Goal: Information Seeking & Learning: Learn about a topic

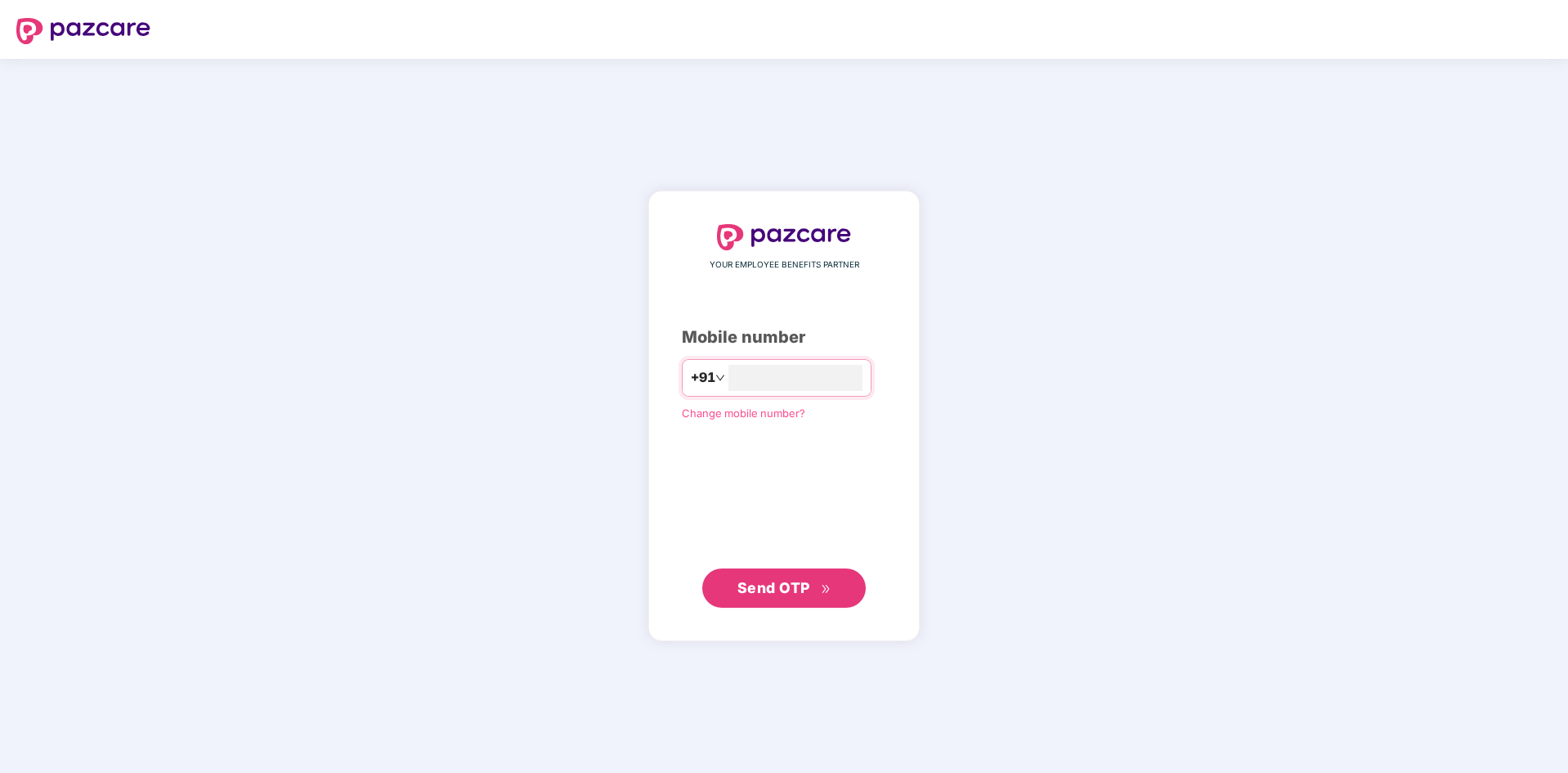
type input "**********"
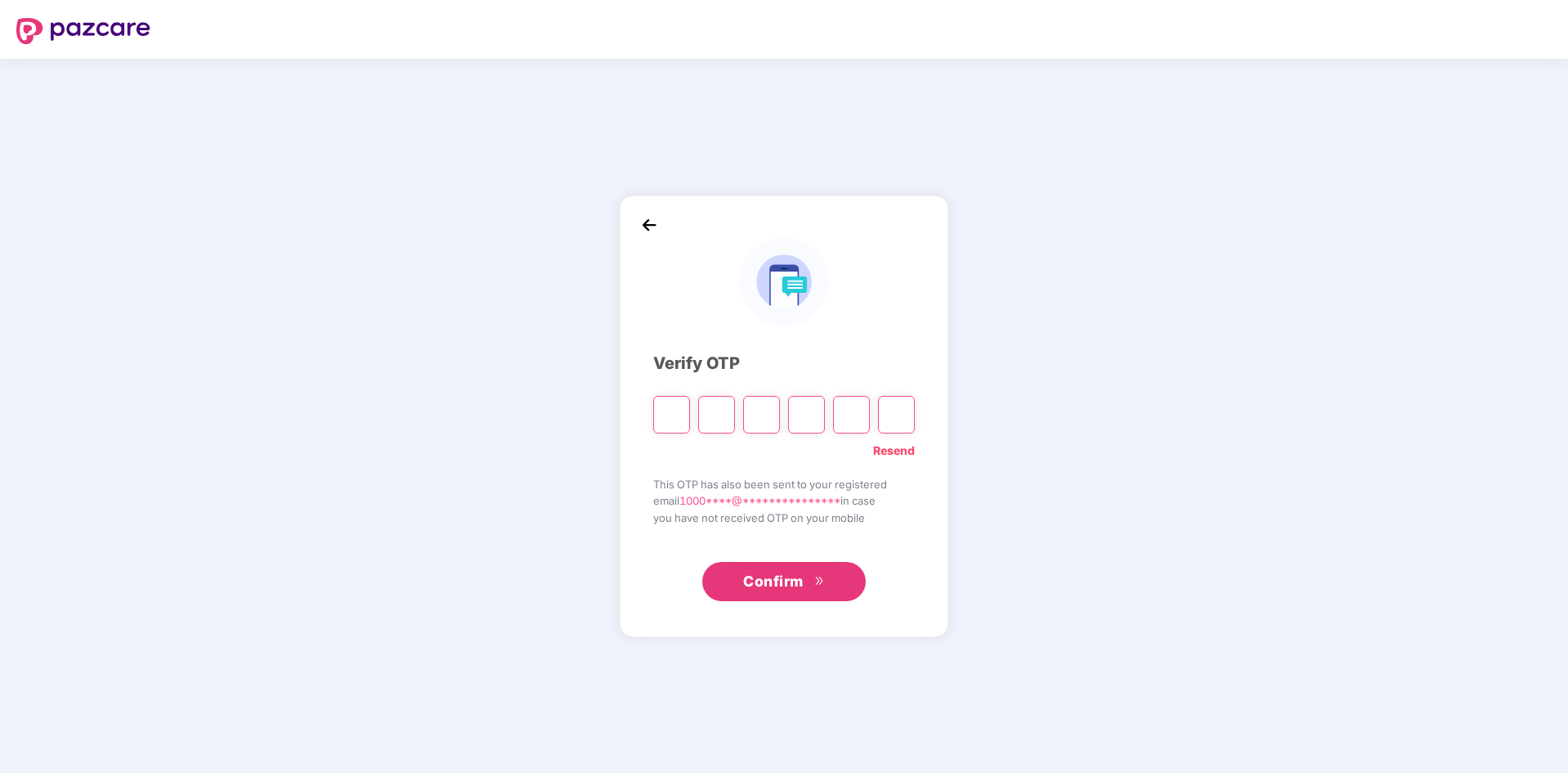
type input "*"
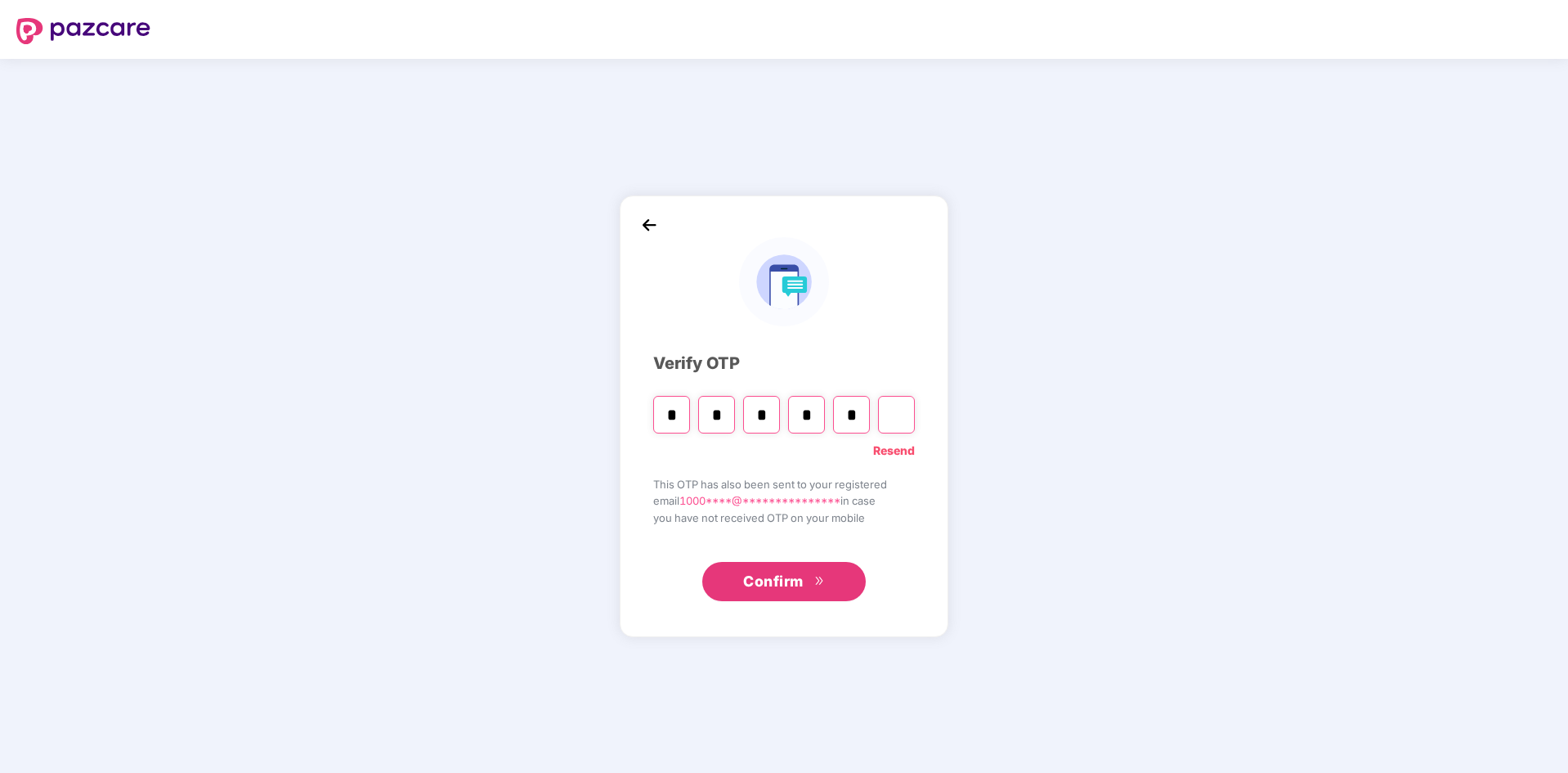
type input "*"
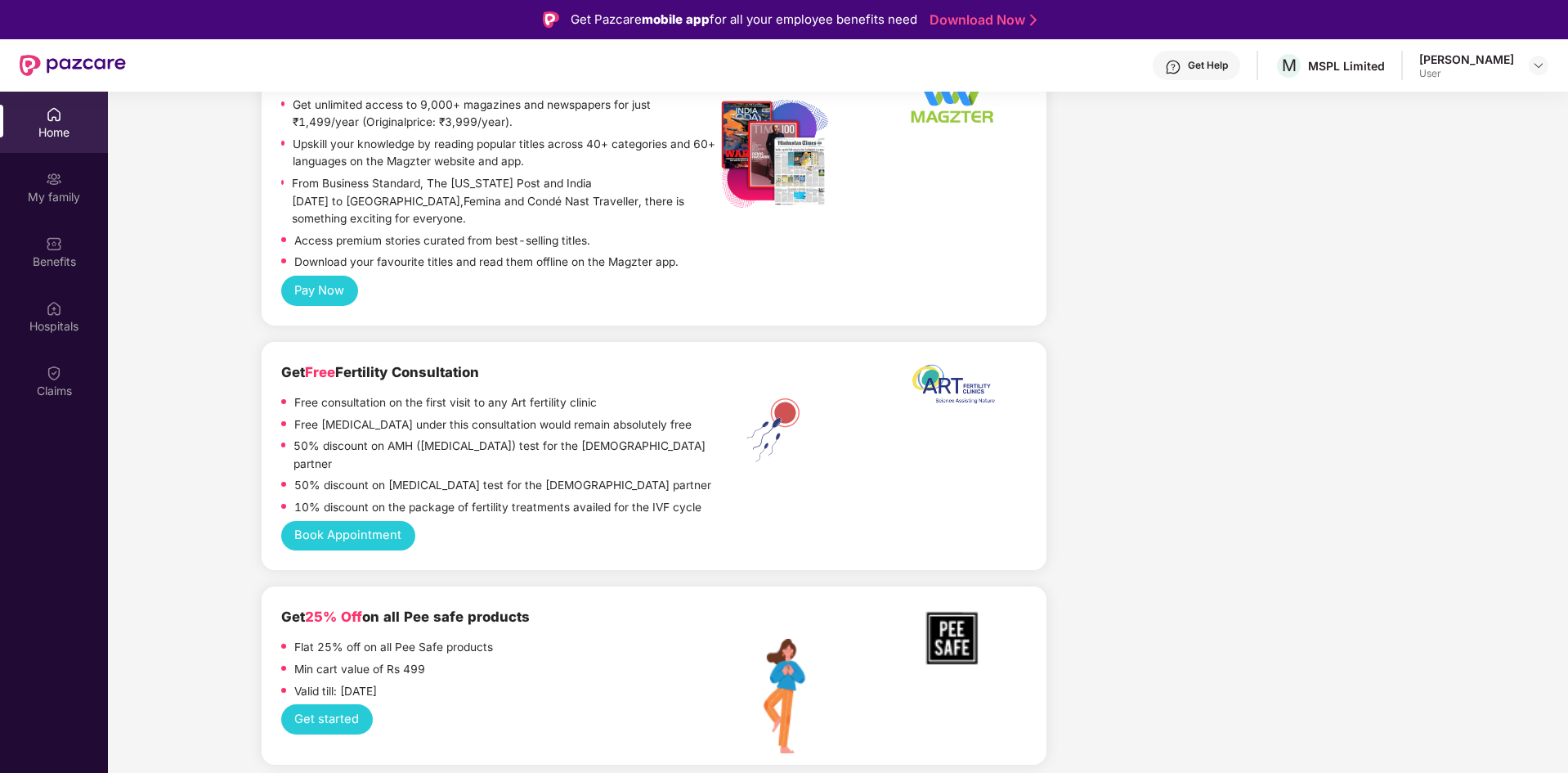
scroll to position [1390, 0]
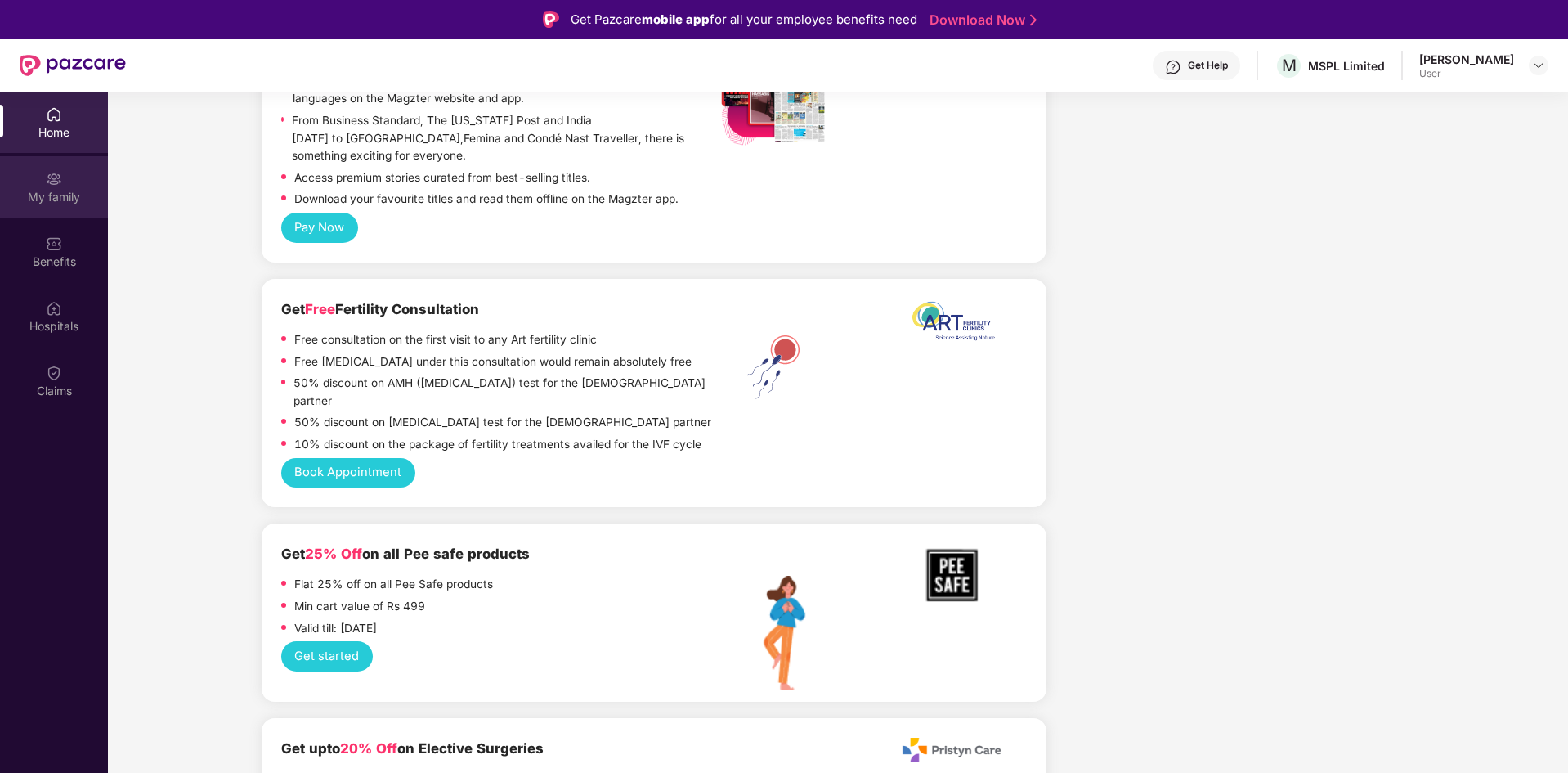
click at [56, 191] on div "My family" at bounding box center [54, 197] width 108 height 16
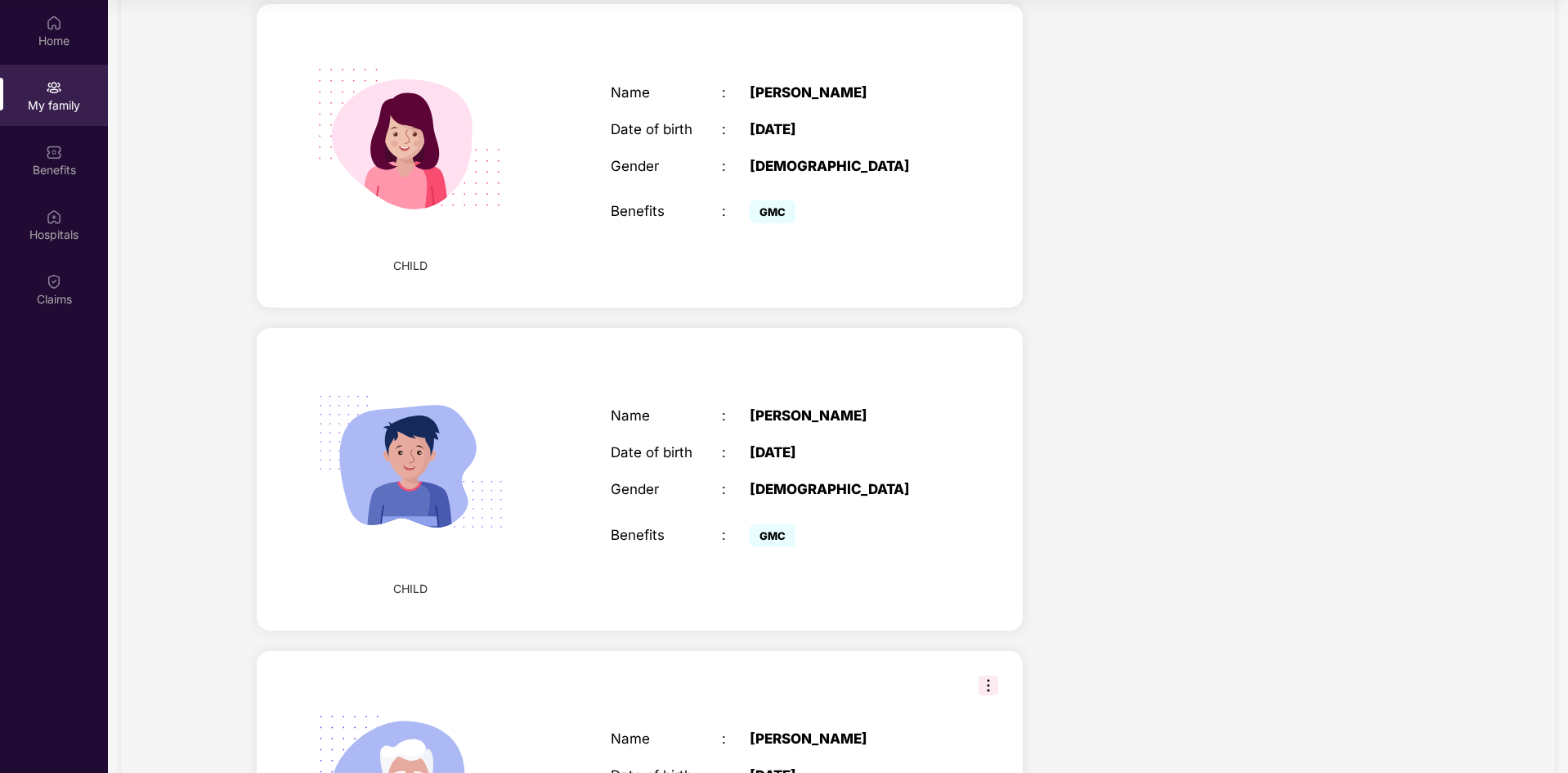
scroll to position [937, 0]
click at [50, 149] on img at bounding box center [54, 152] width 16 height 16
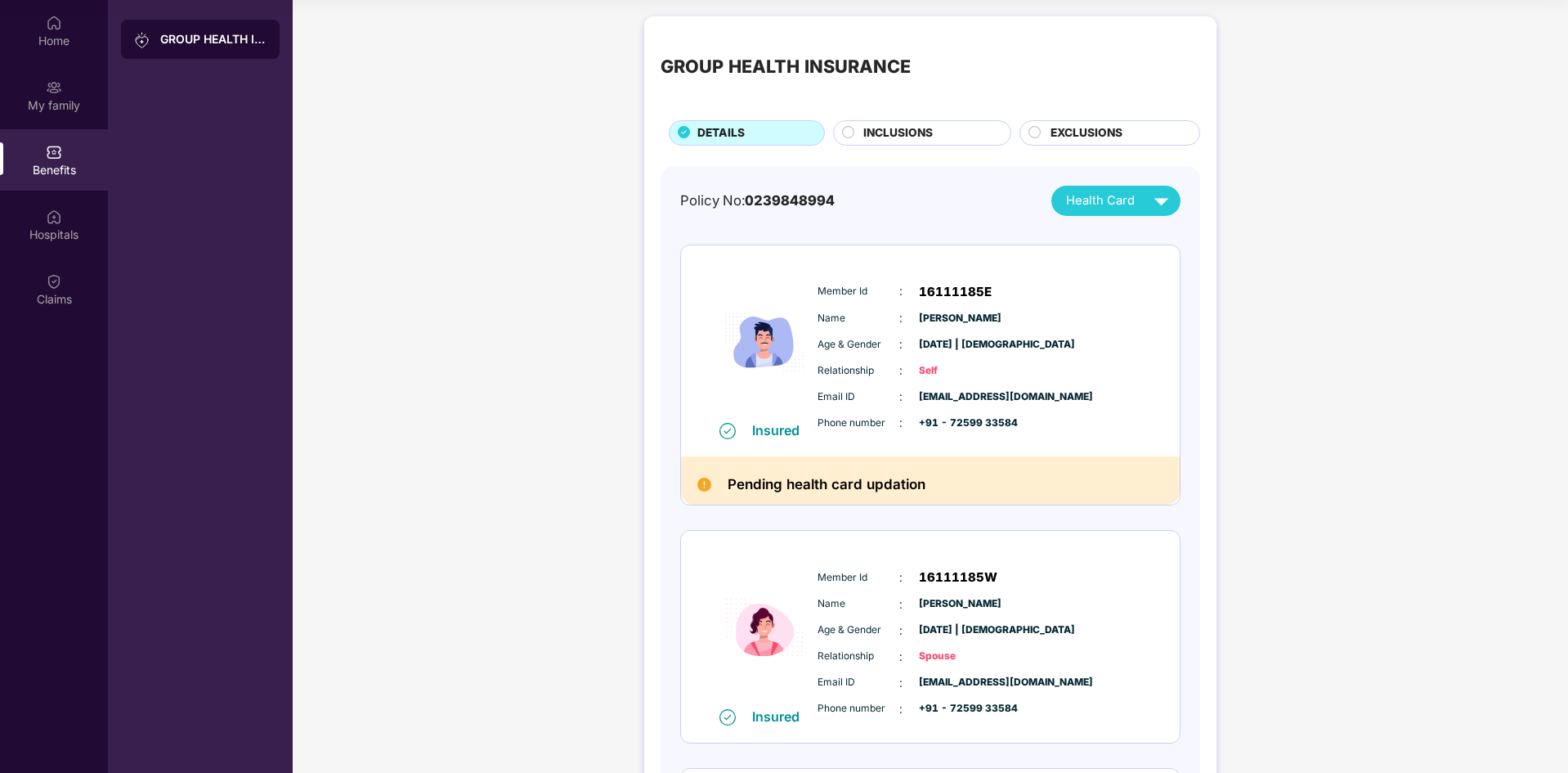
click at [904, 137] on span "INCLUSIONS" at bounding box center [898, 134] width 70 height 18
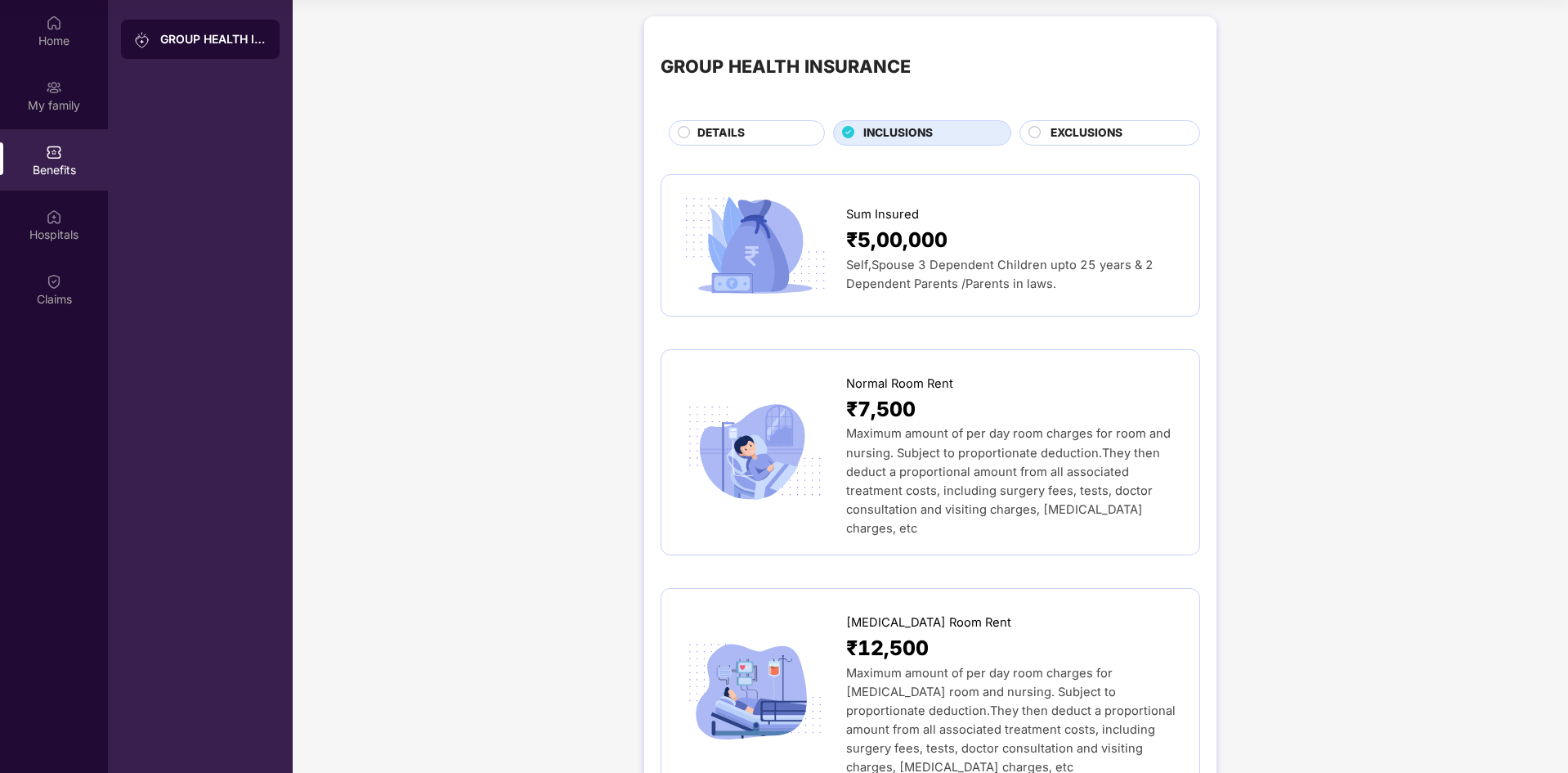
click at [1032, 132] on circle at bounding box center [1035, 131] width 12 height 12
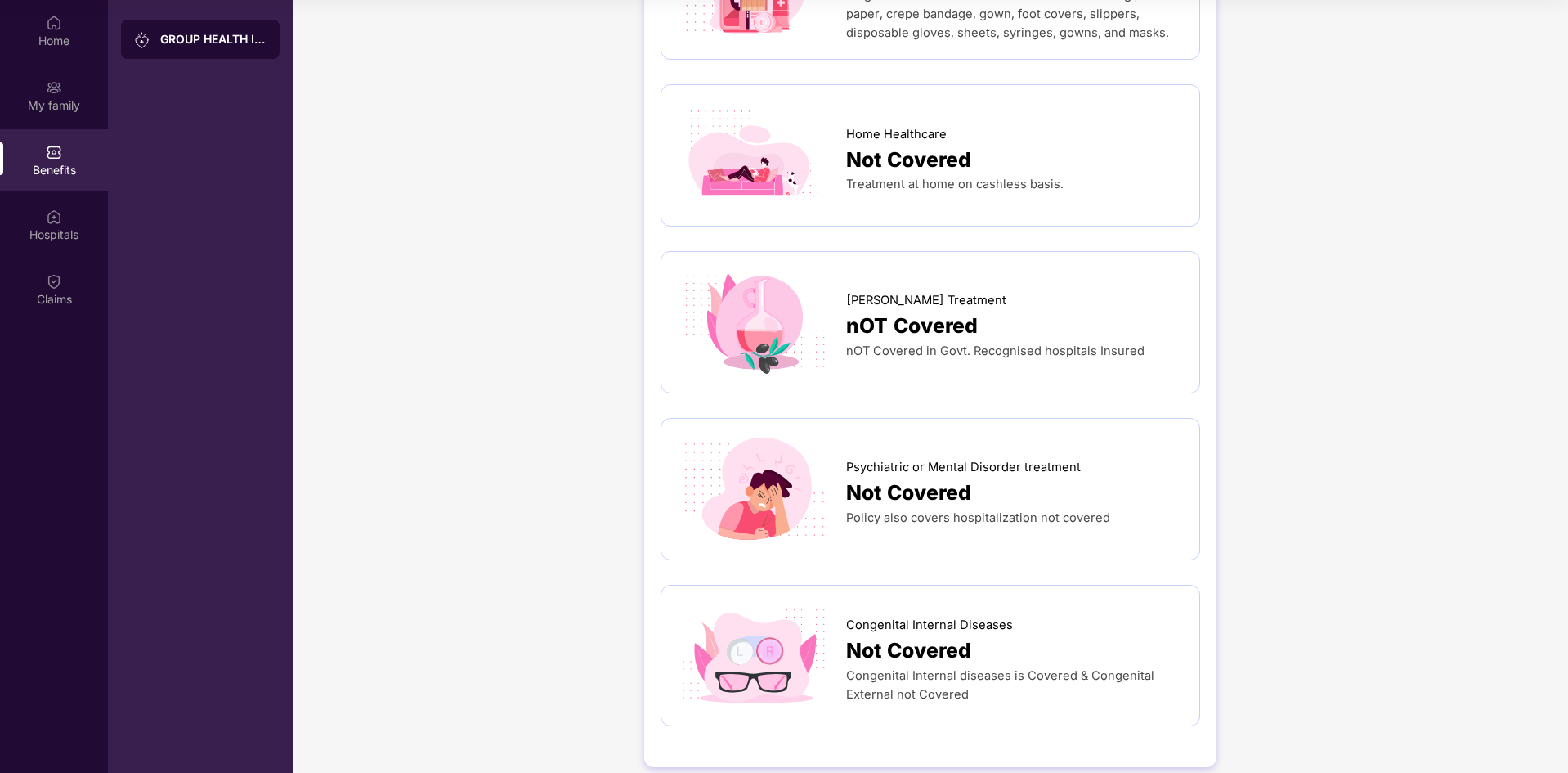
scroll to position [1283, 0]
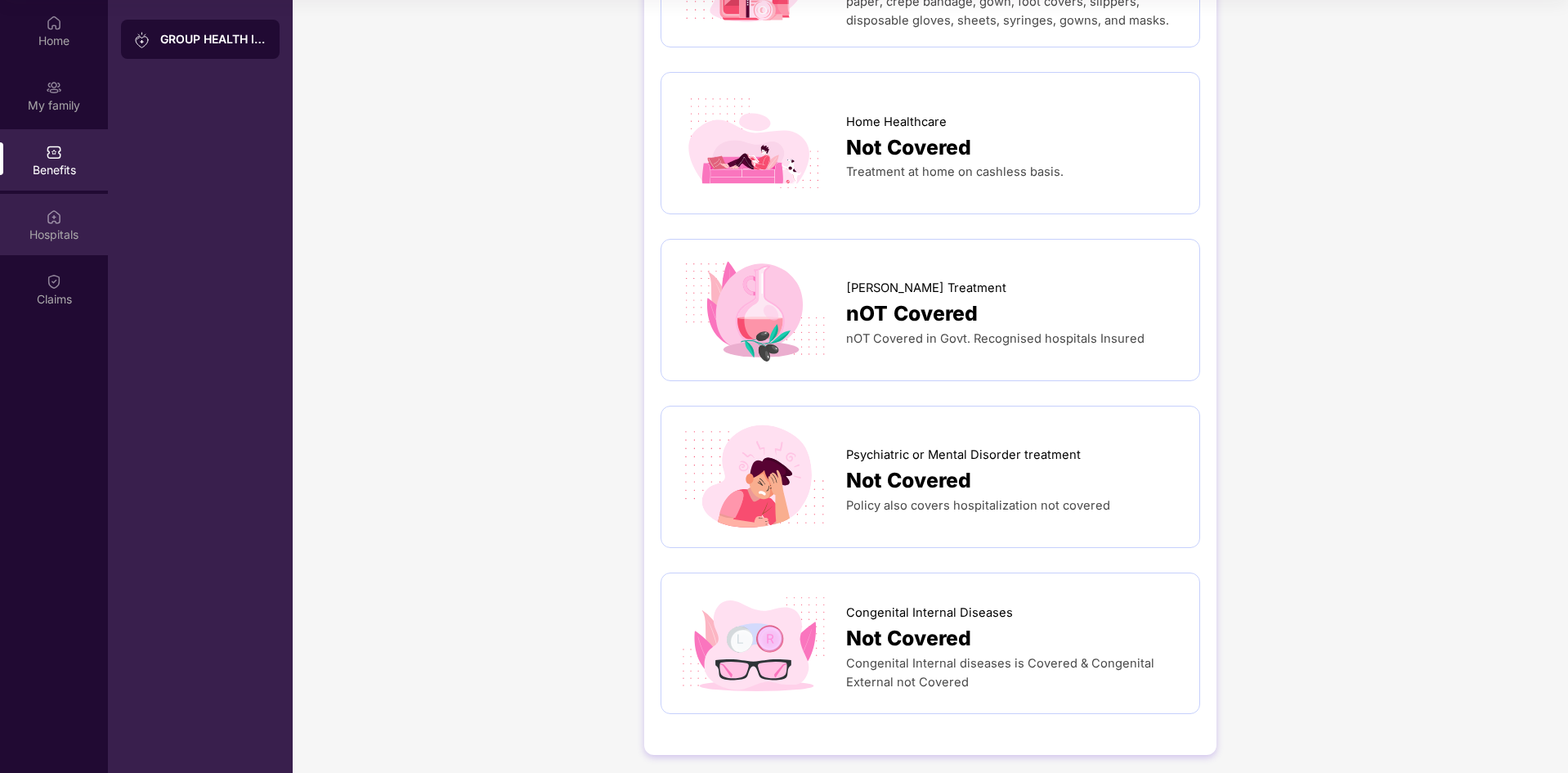
click at [61, 227] on div "Hospitals" at bounding box center [54, 235] width 108 height 16
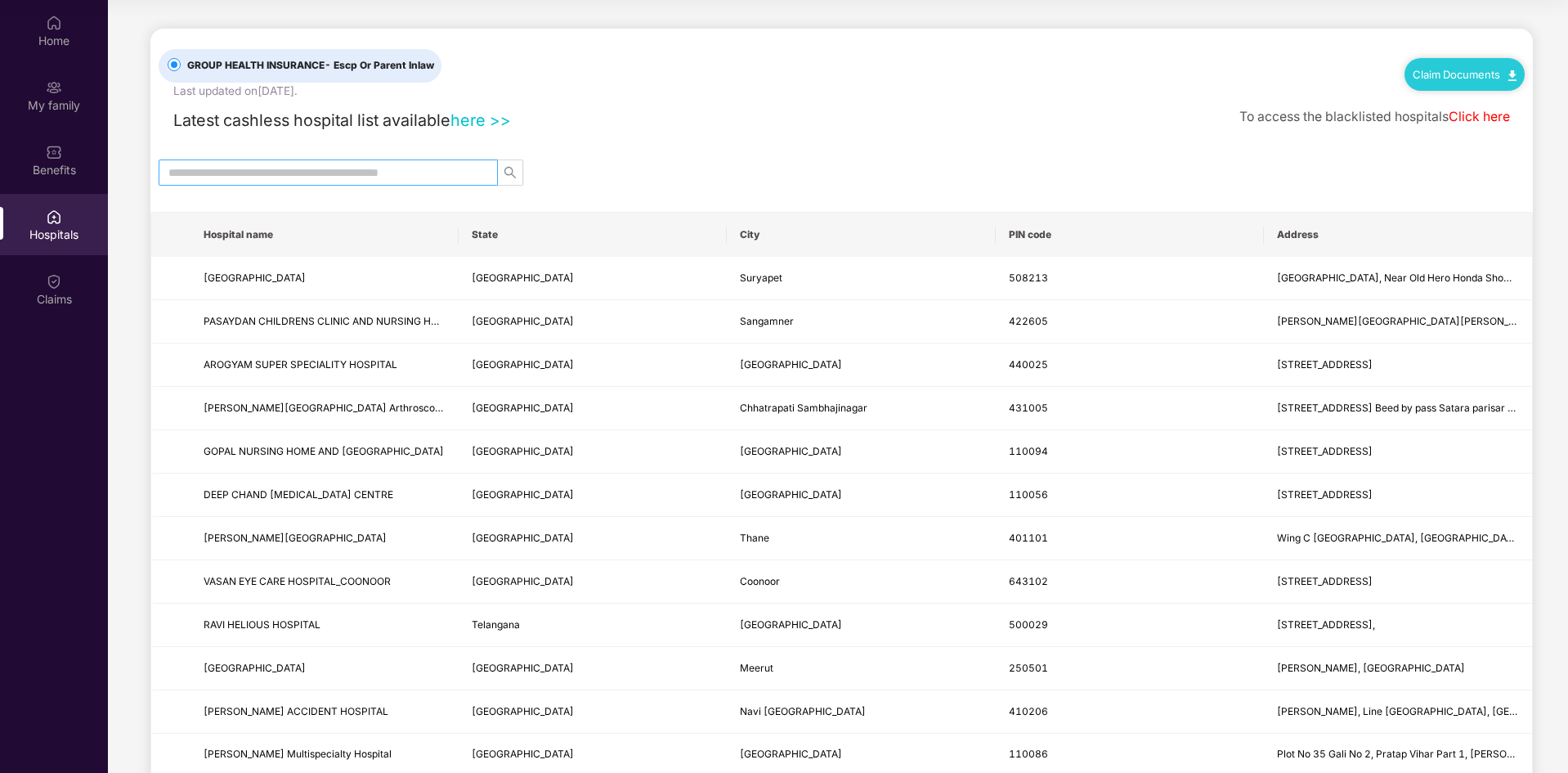
click at [360, 178] on input "text" at bounding box center [322, 172] width 307 height 18
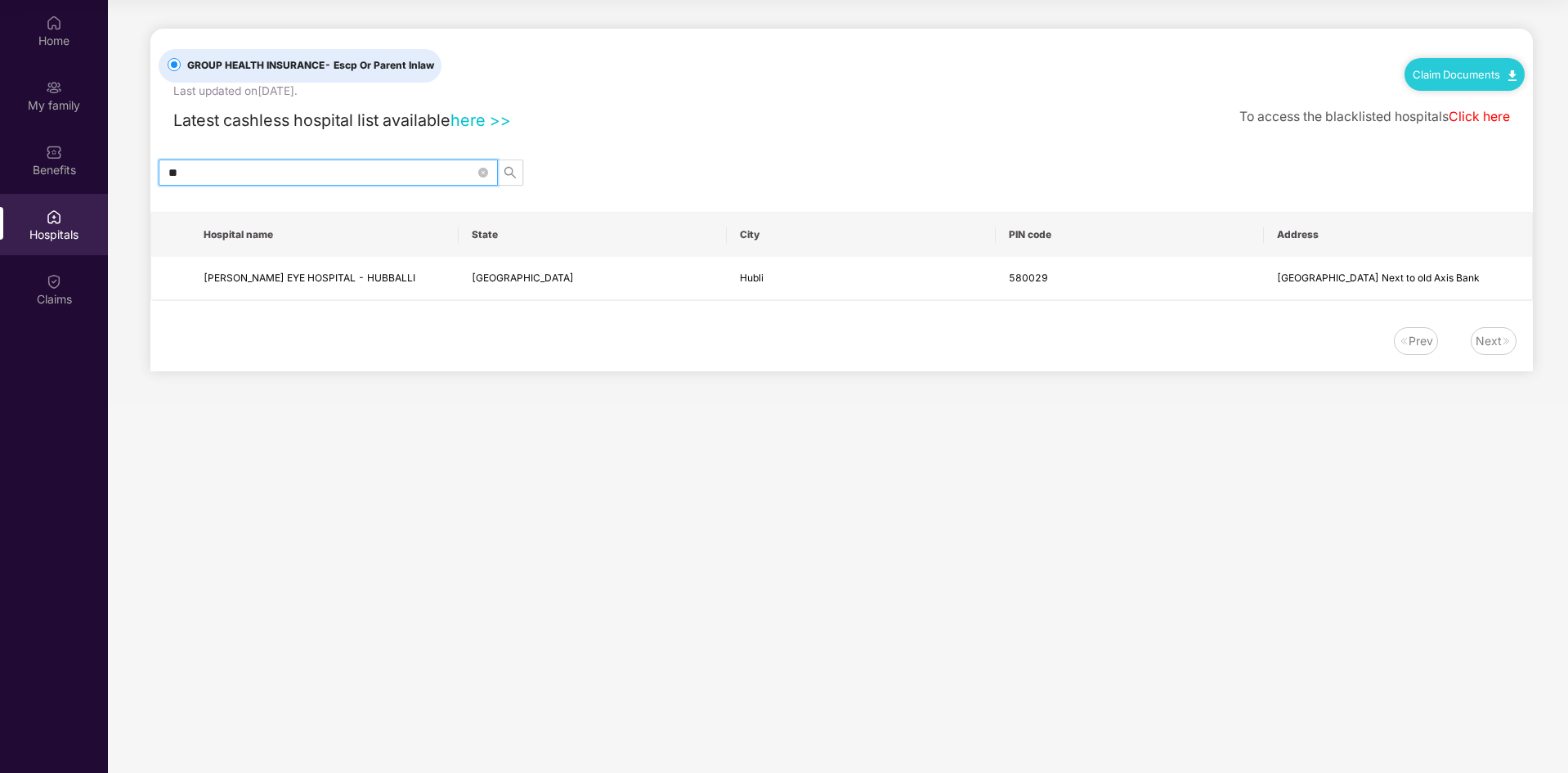
type input "*"
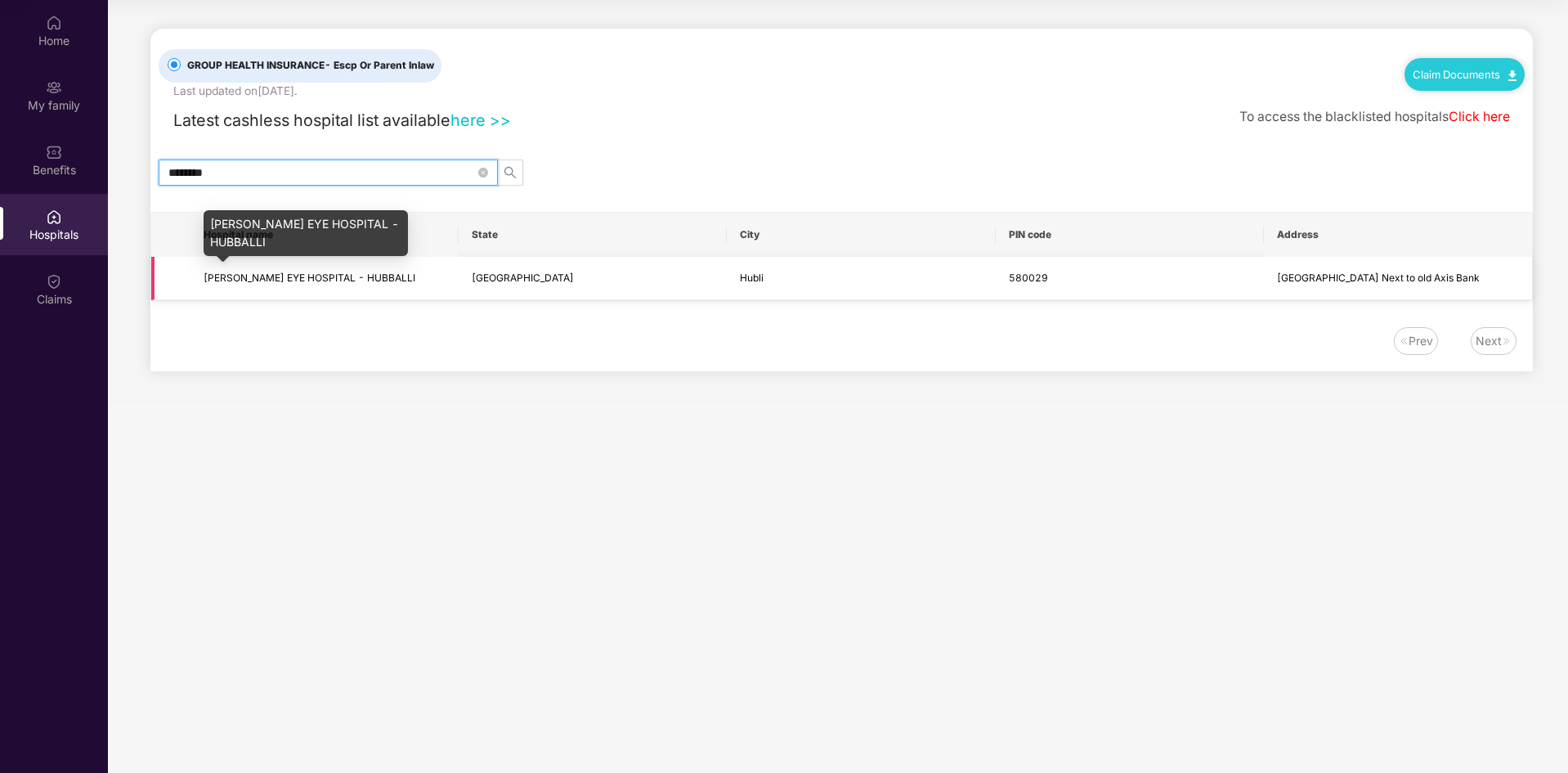
click at [290, 280] on span "[PERSON_NAME] EYE HOSPITAL - HUBBALLI" at bounding box center [309, 278] width 212 height 13
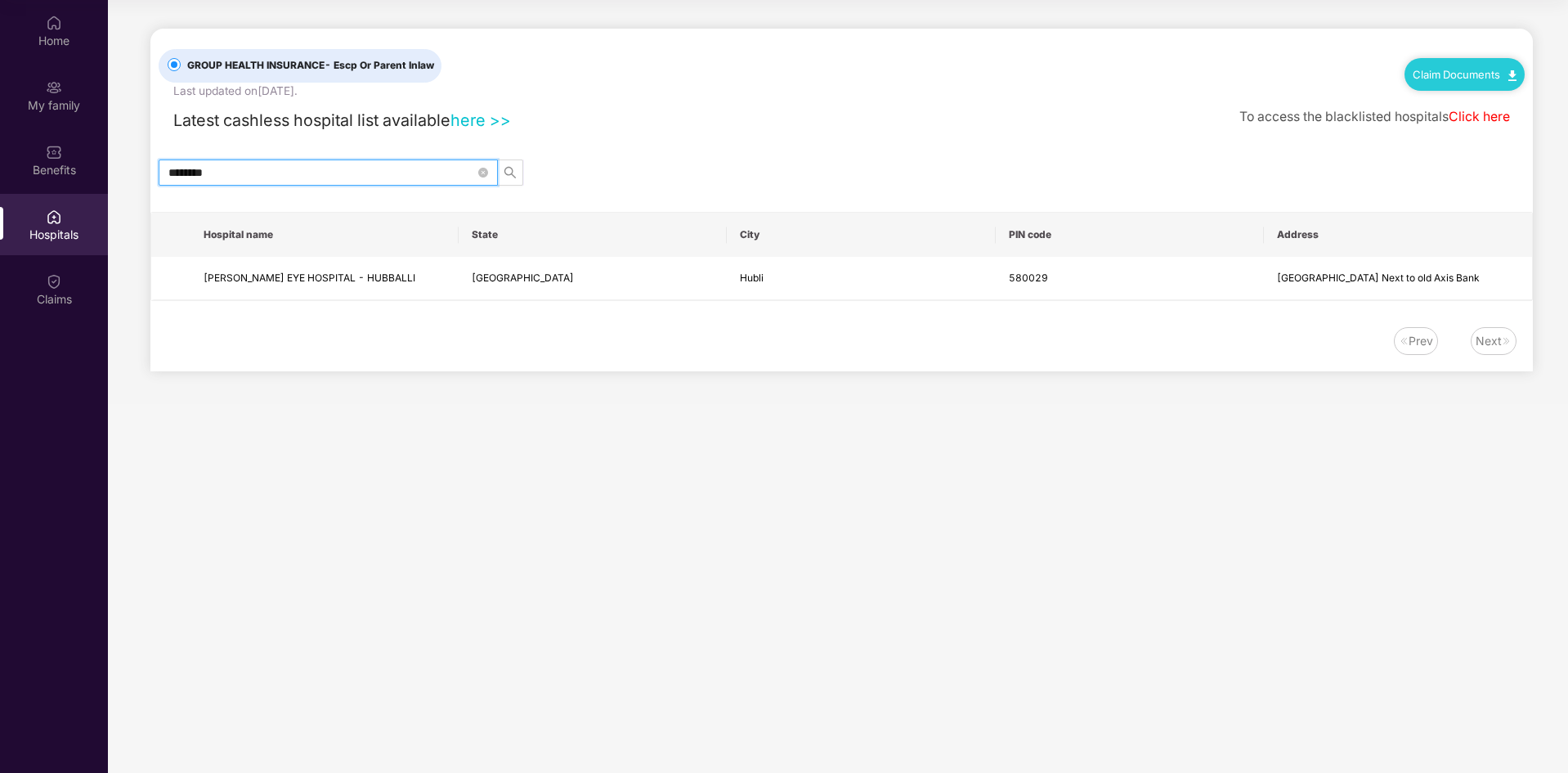
click at [273, 168] on input "********" at bounding box center [322, 172] width 307 height 18
type input "*"
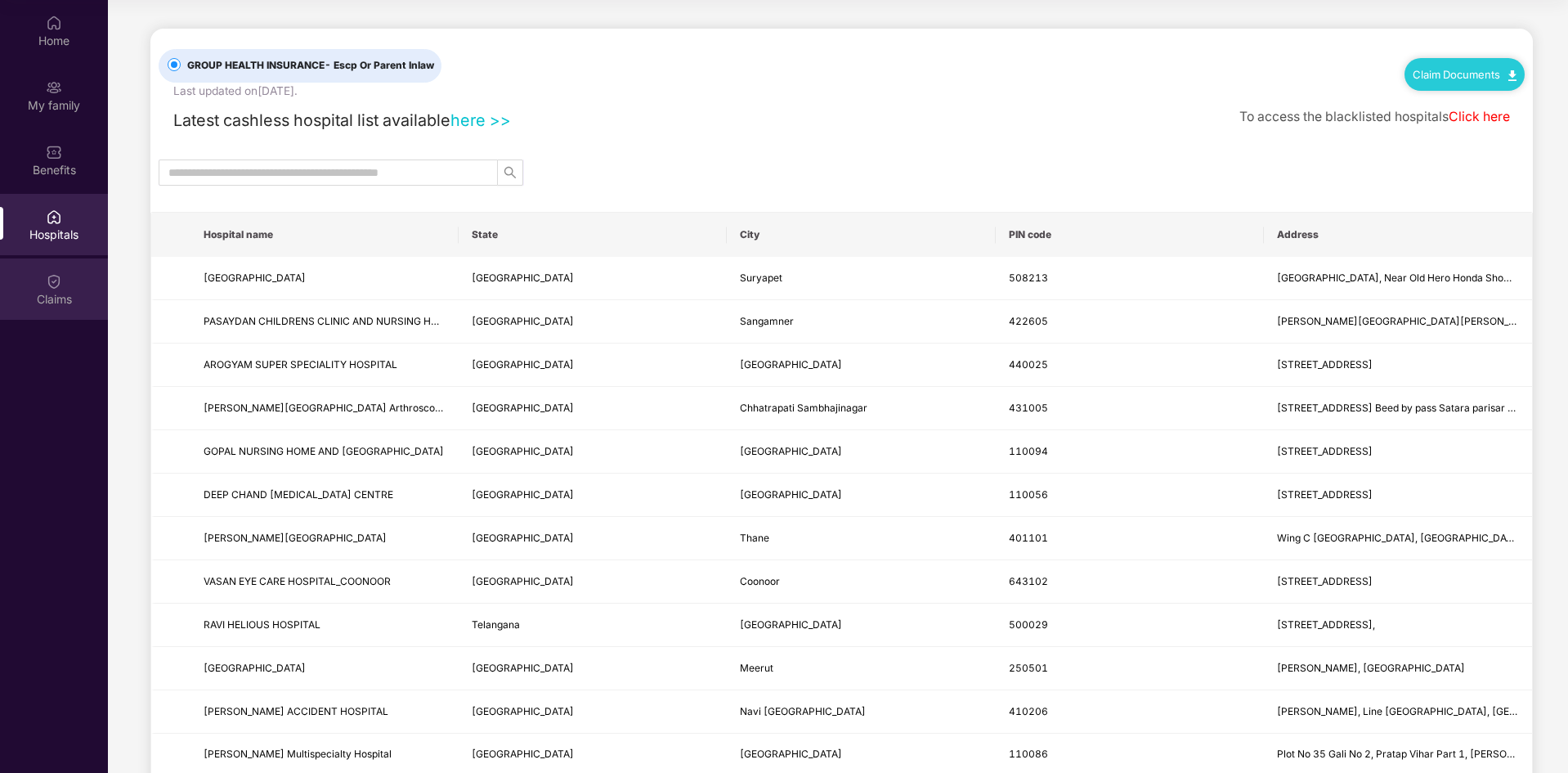
click at [60, 282] on img at bounding box center [54, 282] width 16 height 16
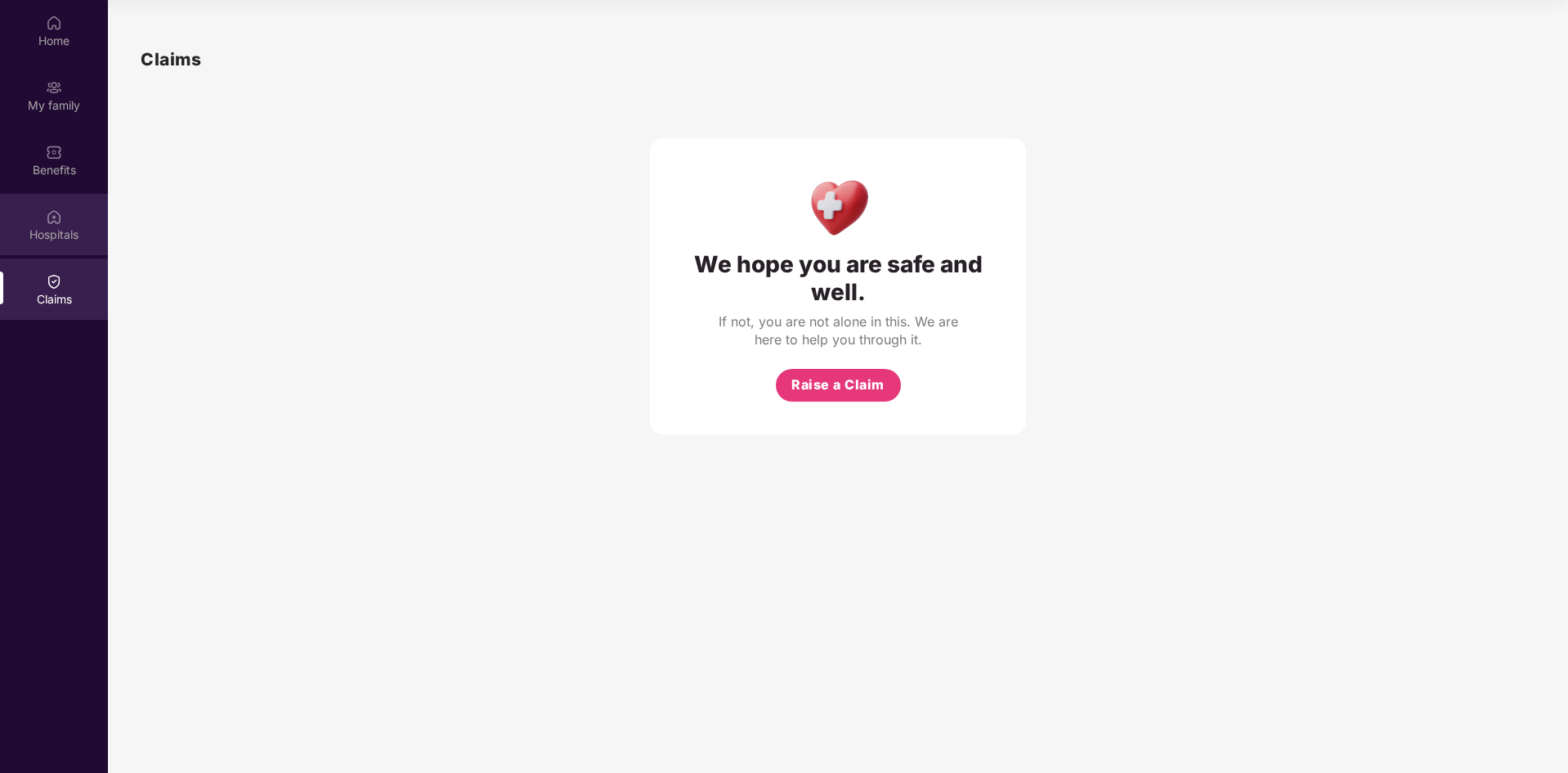
click at [65, 237] on div "Hospitals" at bounding box center [54, 235] width 108 height 16
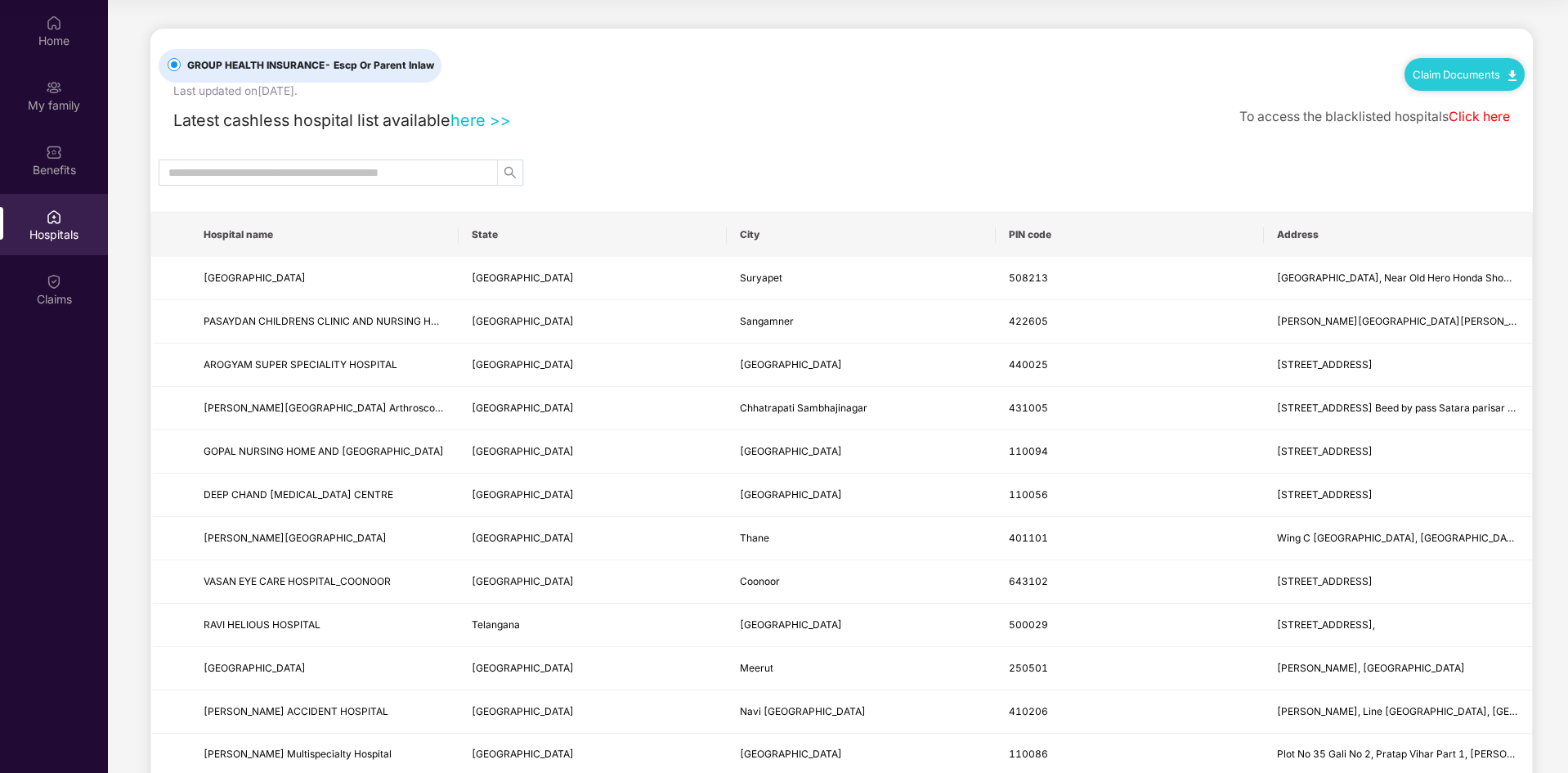
click at [504, 175] on icon "search" at bounding box center [510, 172] width 13 height 13
click at [510, 175] on icon "search" at bounding box center [510, 172] width 12 height 12
click at [468, 119] on link "here >>" at bounding box center [480, 120] width 60 height 20
click at [482, 120] on link "here >>" at bounding box center [480, 120] width 60 height 20
click at [46, 166] on div "Benefits" at bounding box center [54, 170] width 108 height 16
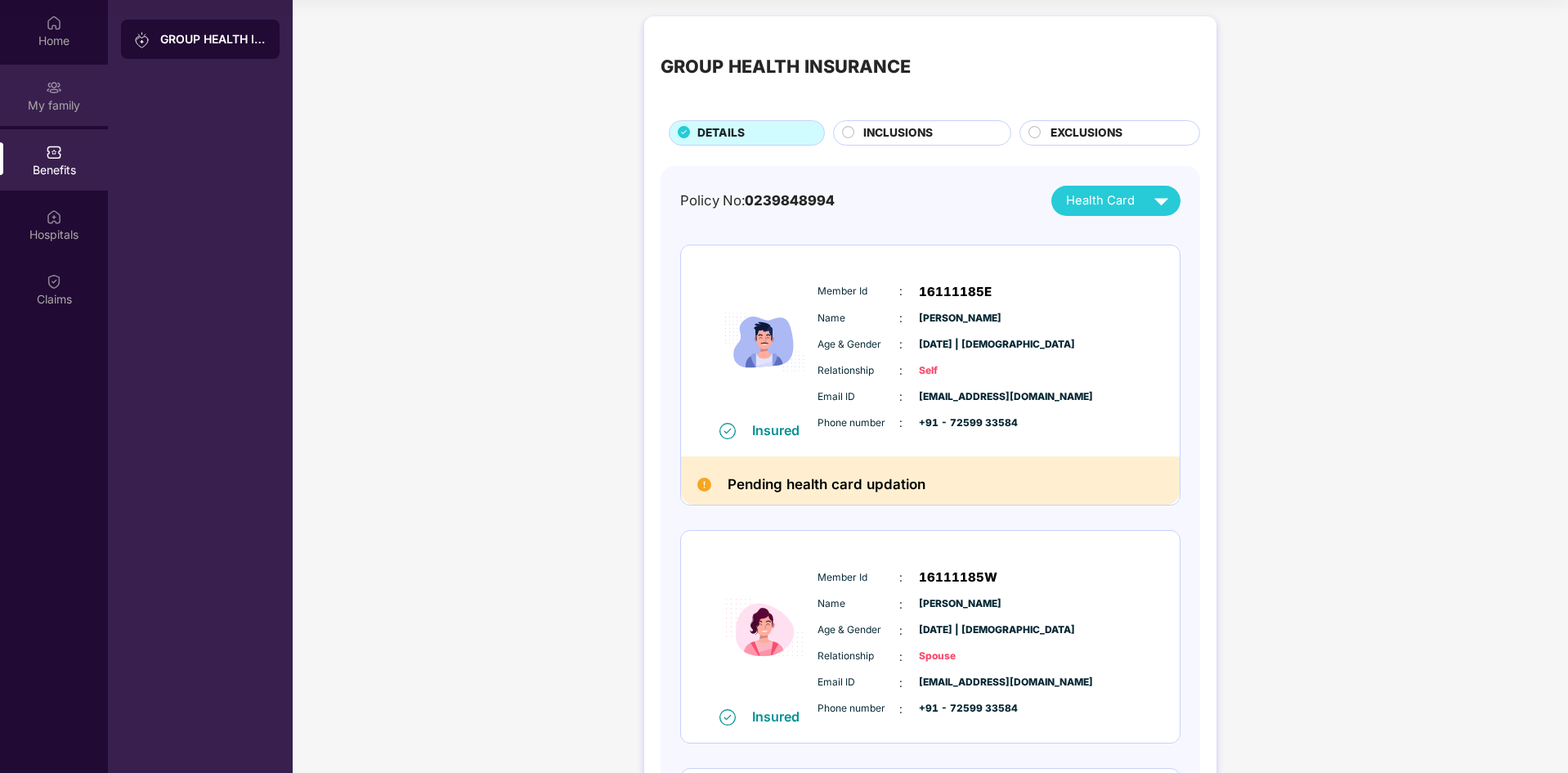
click at [45, 114] on div "My family" at bounding box center [54, 95] width 108 height 61
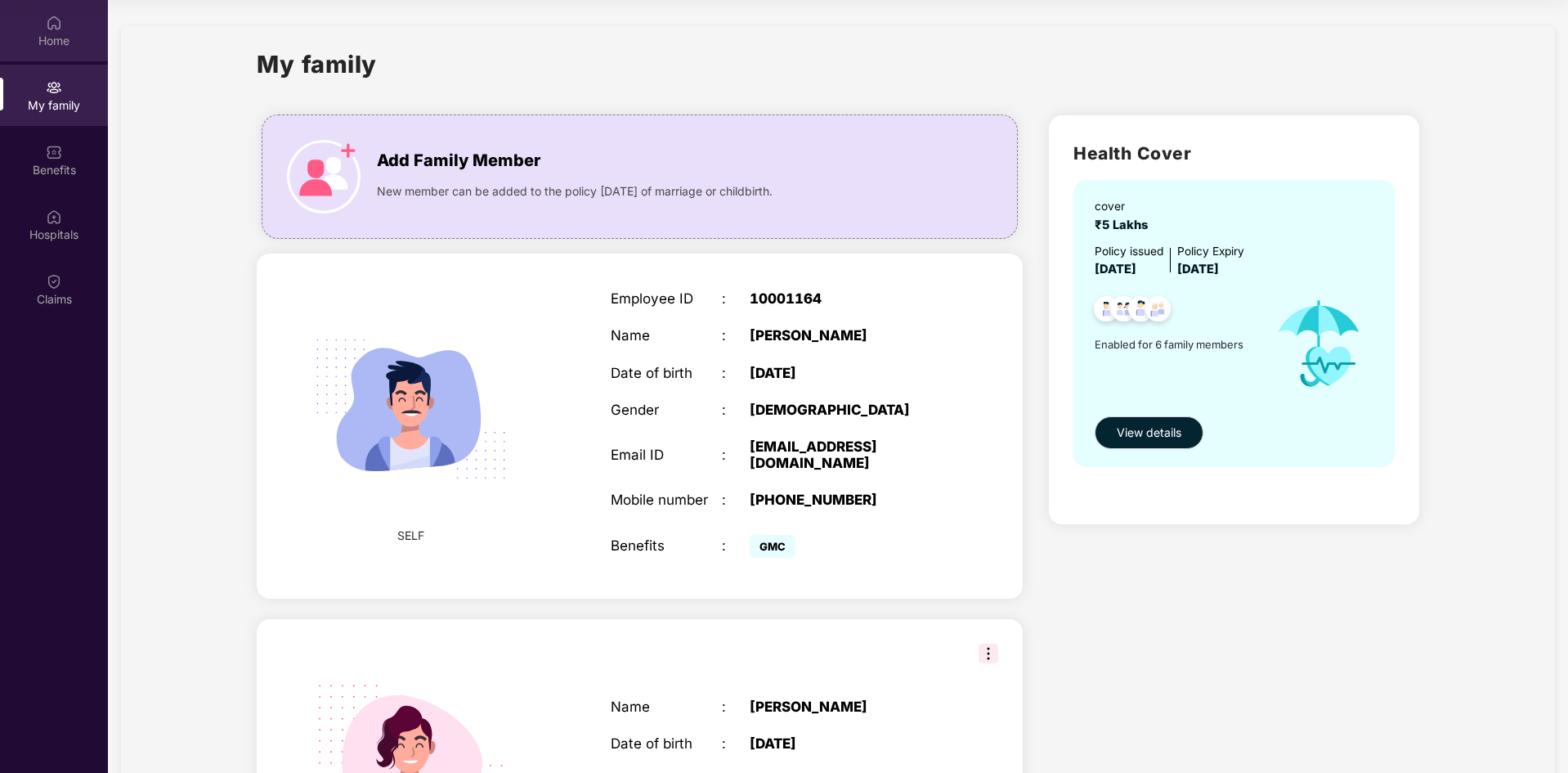
click at [76, 44] on div "Home" at bounding box center [54, 40] width 108 height 16
